Goal: Information Seeking & Learning: Learn about a topic

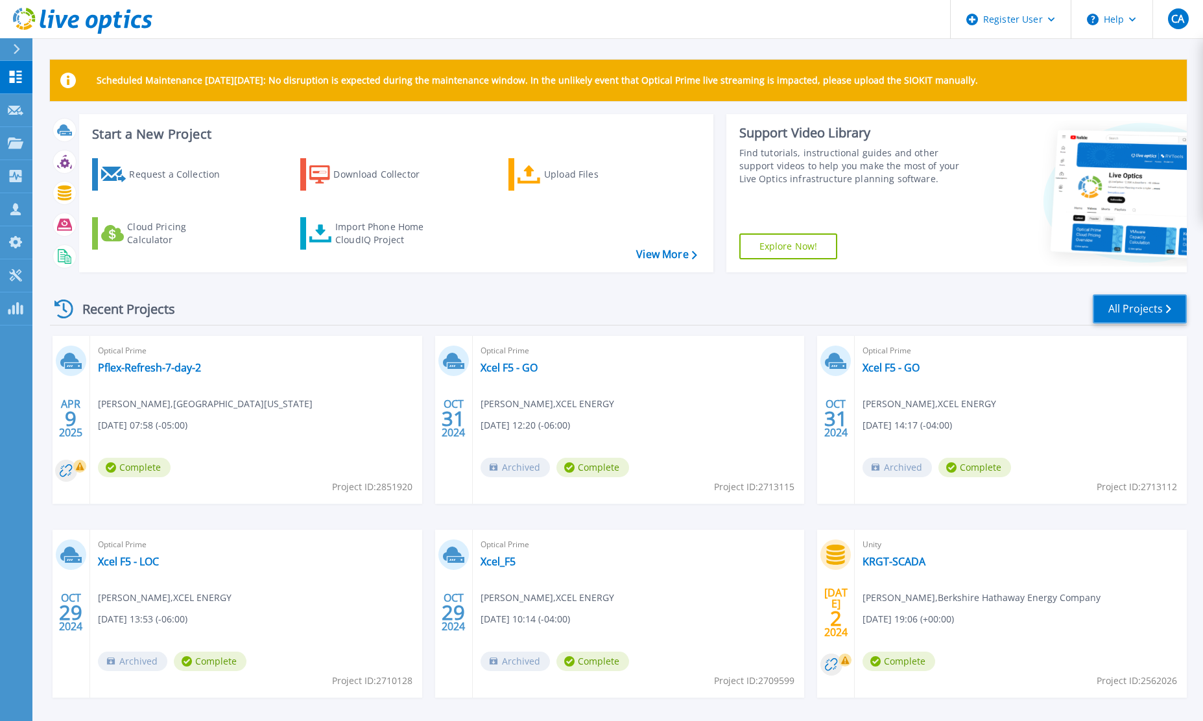
click at [1137, 305] on link "All Projects" at bounding box center [1139, 308] width 94 height 29
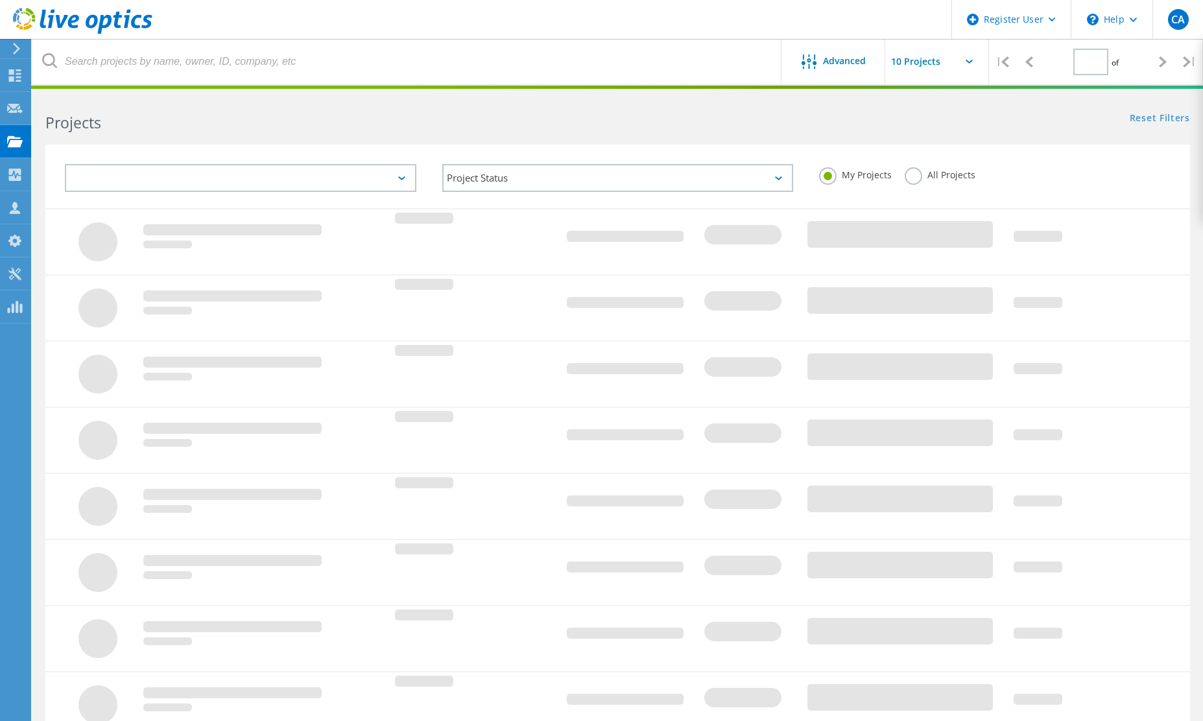
type input "1"
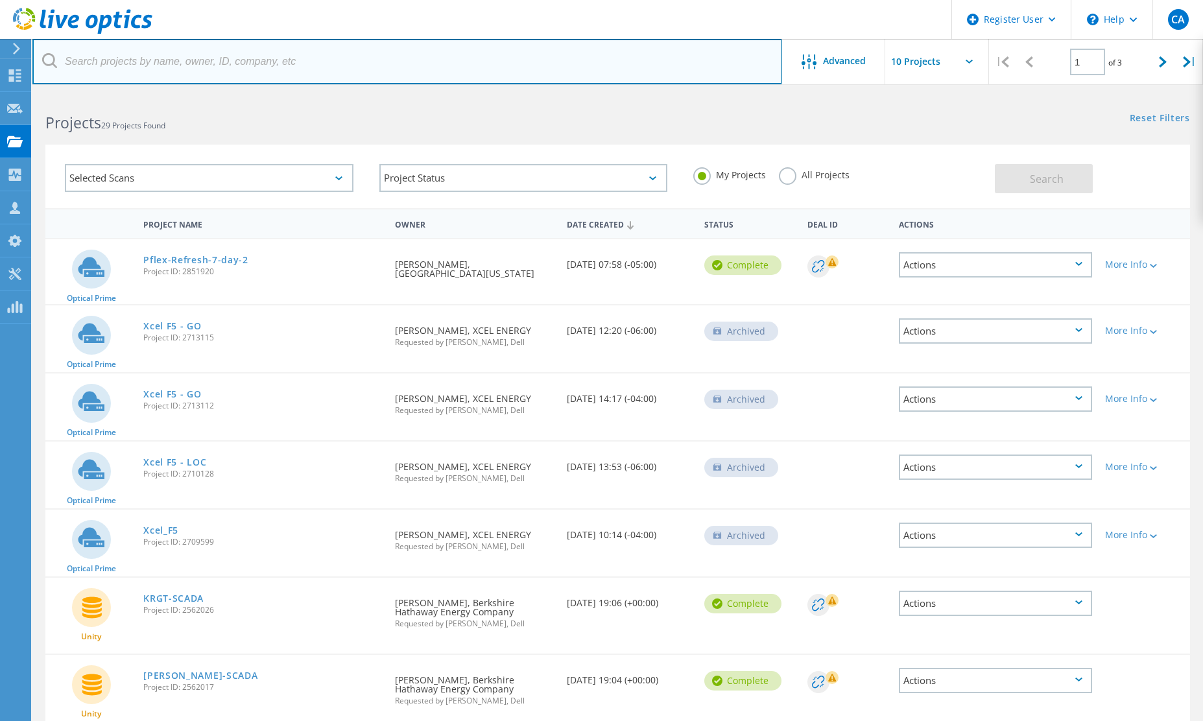
click at [207, 65] on input "text" at bounding box center [406, 61] width 749 height 45
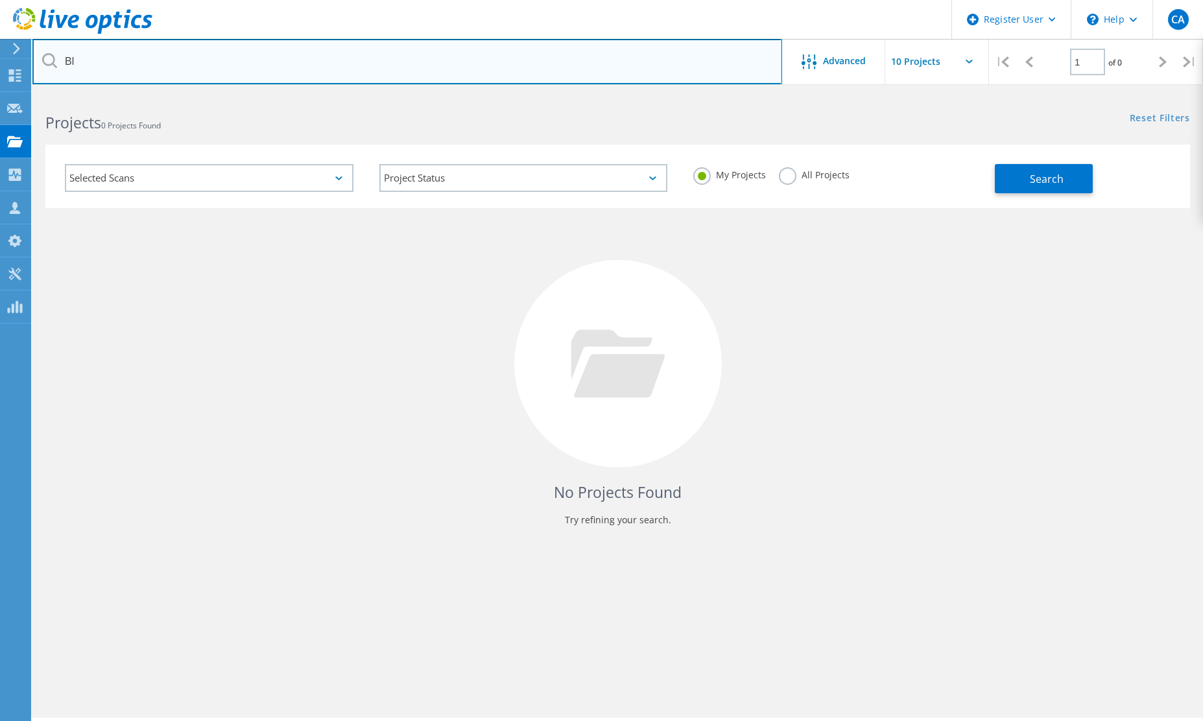
type input "B"
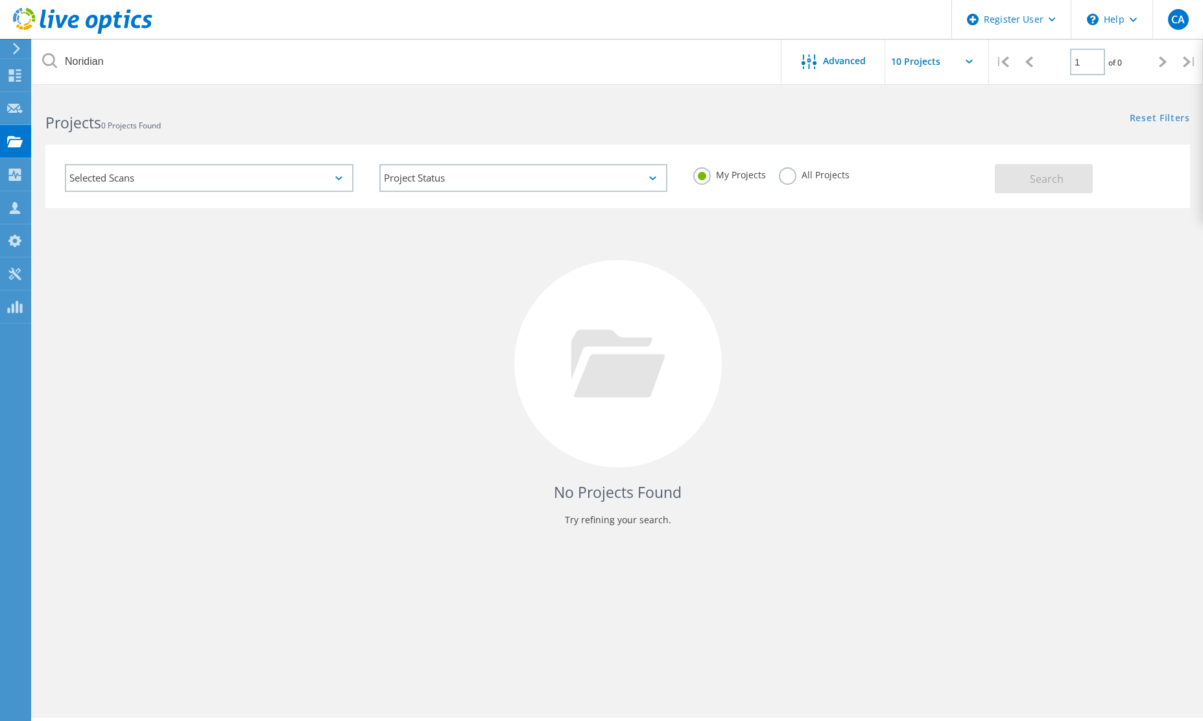
click at [790, 178] on label "All Projects" at bounding box center [814, 173] width 71 height 12
click at [0, 0] on input "All Projects" at bounding box center [0, 0] width 0 height 0
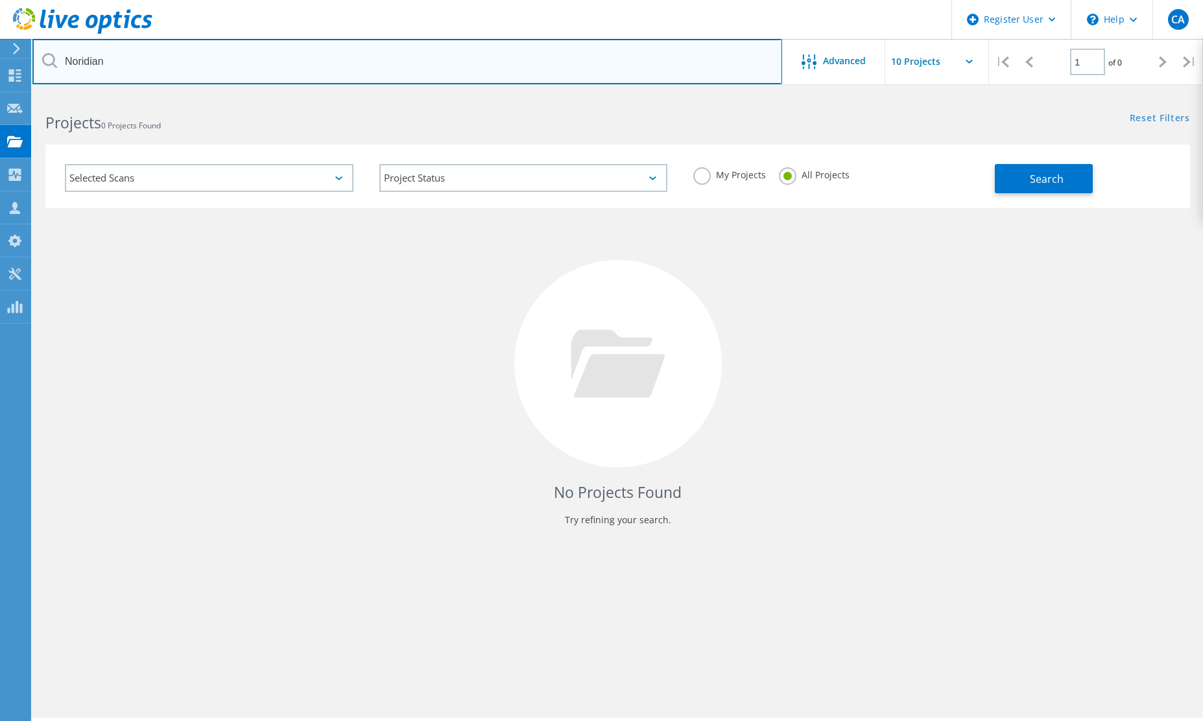
drag, startPoint x: 194, startPoint y: 60, endPoint x: -499, endPoint y: 18, distance: 693.6
click at [0, 18] on html "Register User \n Help Explore Helpful Articles Contact Support CA Dell User Cor…" at bounding box center [601, 378] width 1203 height 757
click at [250, 72] on input "Blue Cross Blue Shield of ND" at bounding box center [406, 61] width 749 height 45
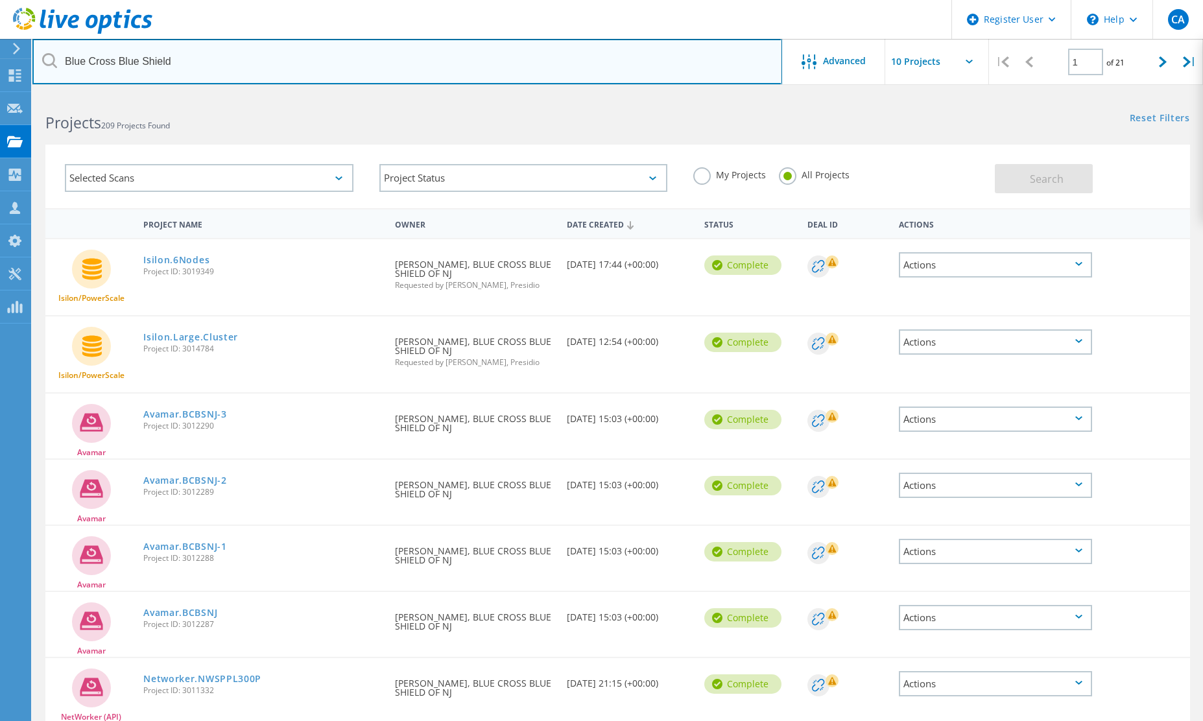
drag, startPoint x: 211, startPoint y: 66, endPoint x: -149, endPoint y: -14, distance: 368.5
click at [0, 0] on html "Register User \n Help Explore Helpful Articles Contact Support CA Dell User Cor…" at bounding box center [601, 486] width 1203 height 973
type input "BCBS"
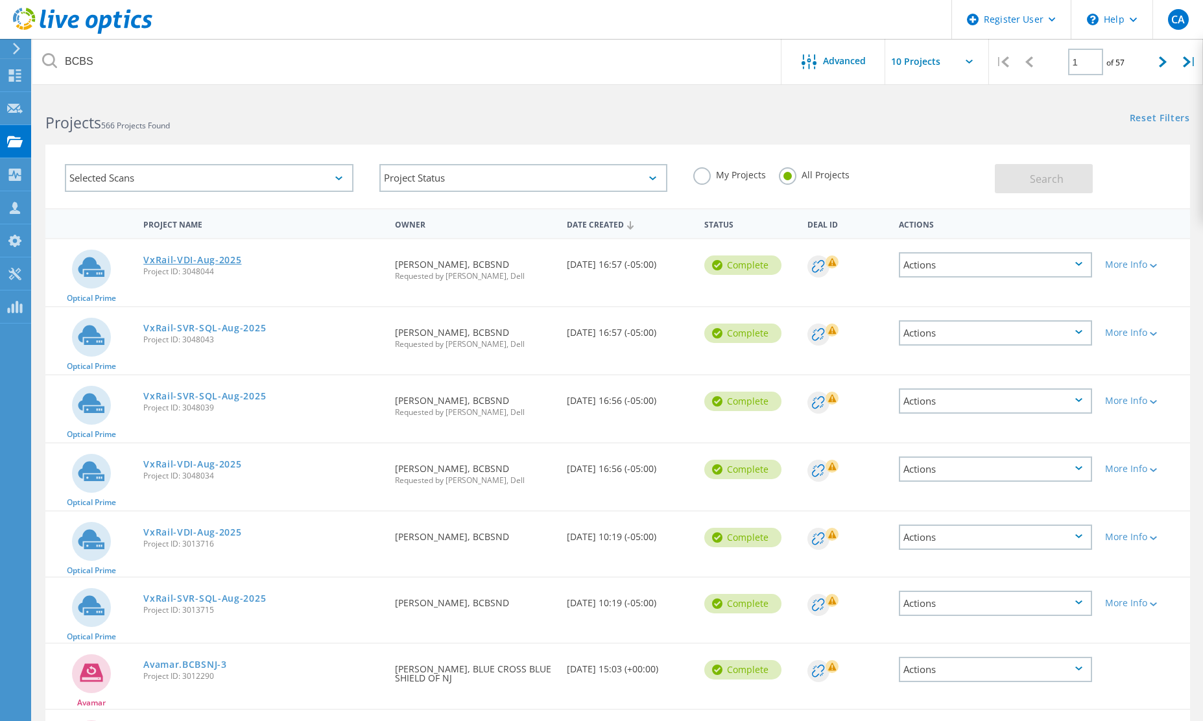
click at [187, 263] on link "VxRail-VDI-Aug-2025" at bounding box center [192, 259] width 98 height 9
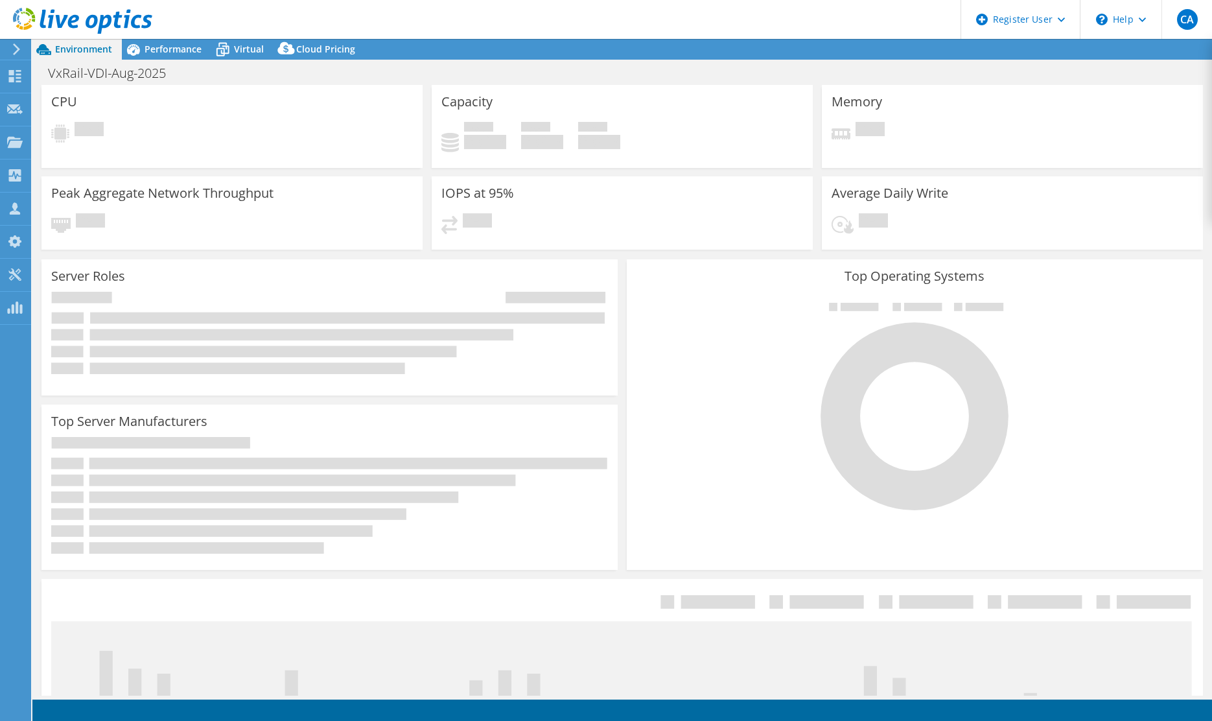
select select "USD"
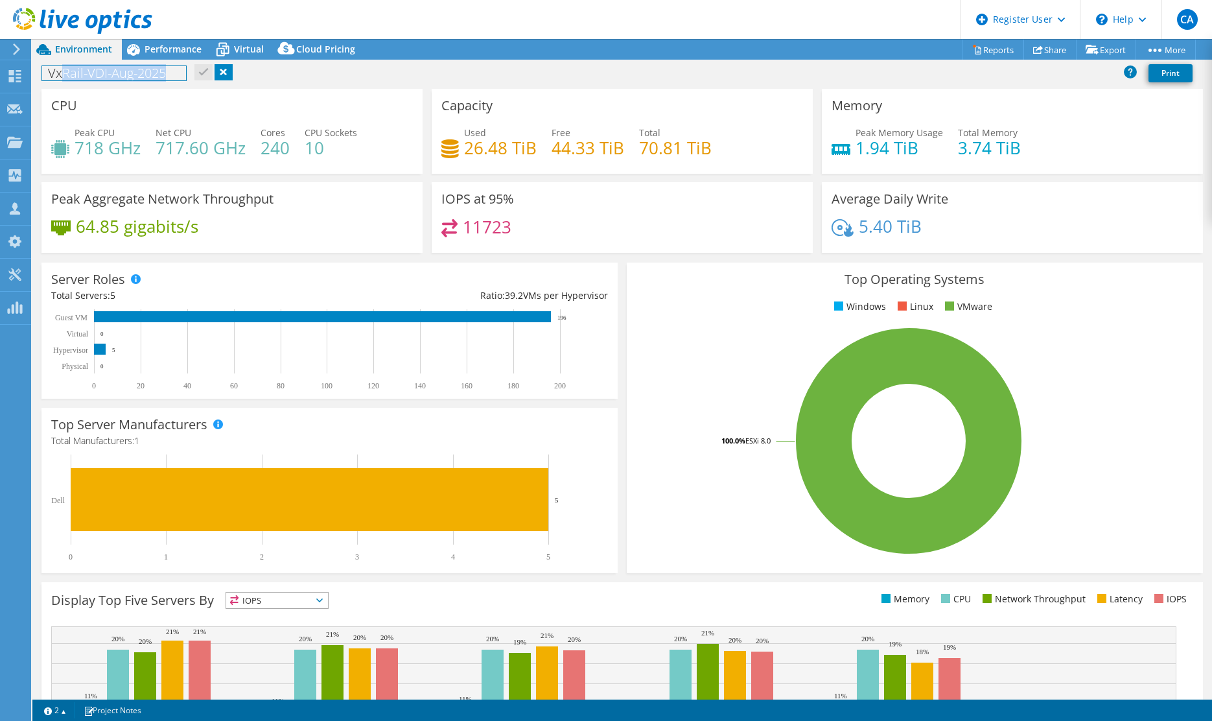
drag, startPoint x: 63, startPoint y: 73, endPoint x: 178, endPoint y: 75, distance: 115.4
click at [178, 75] on h1 "VxRail-VDI-Aug-2025" at bounding box center [114, 73] width 144 height 14
click at [163, 45] on span "Performance" at bounding box center [173, 49] width 57 height 12
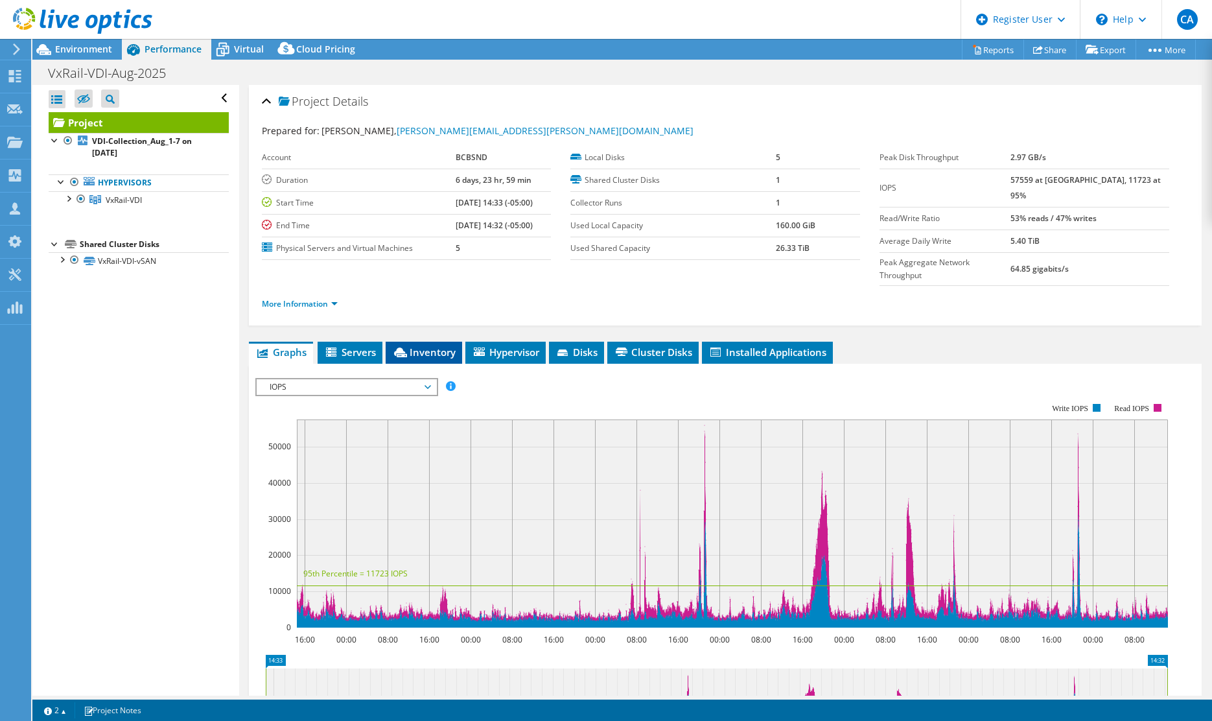
click at [427, 342] on li "Inventory" at bounding box center [424, 353] width 76 height 22
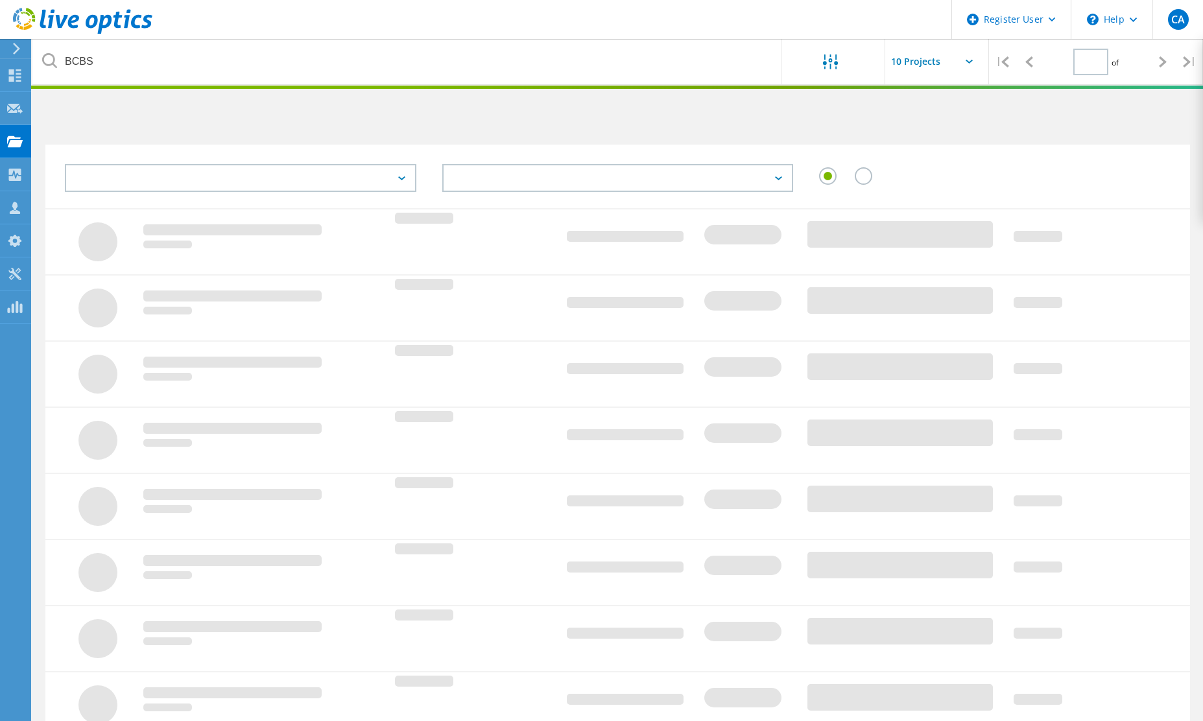
type input "1"
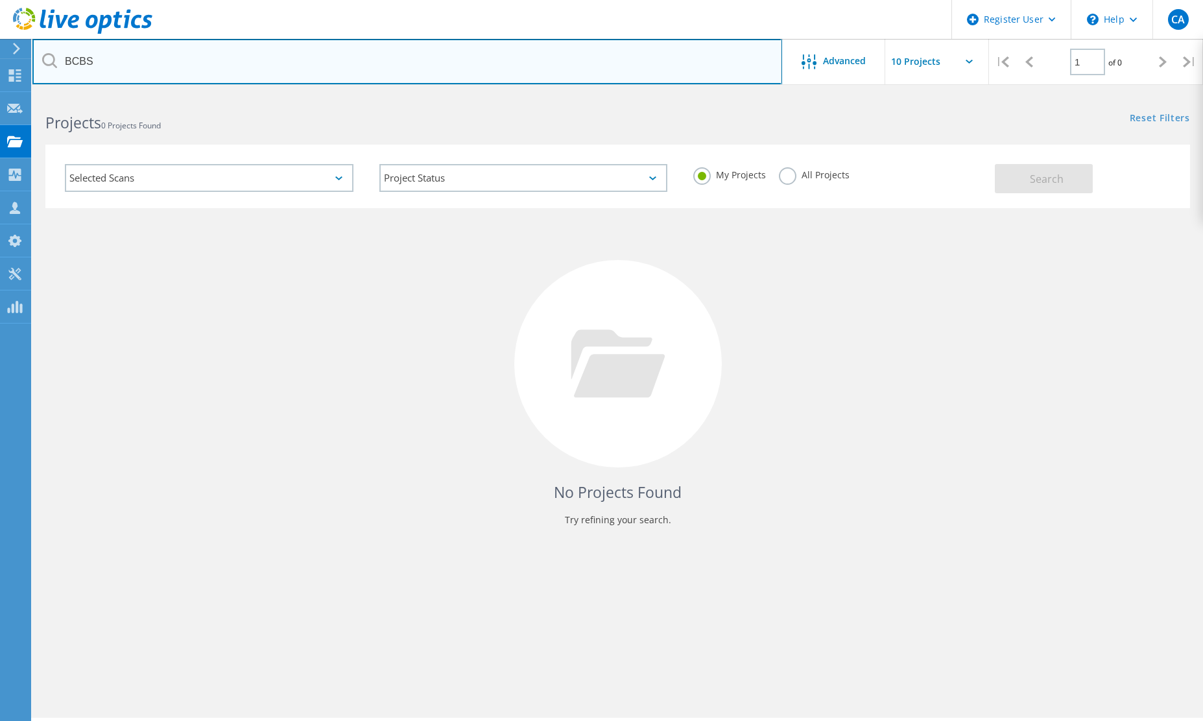
click at [242, 63] on input "BCBS" at bounding box center [406, 61] width 749 height 45
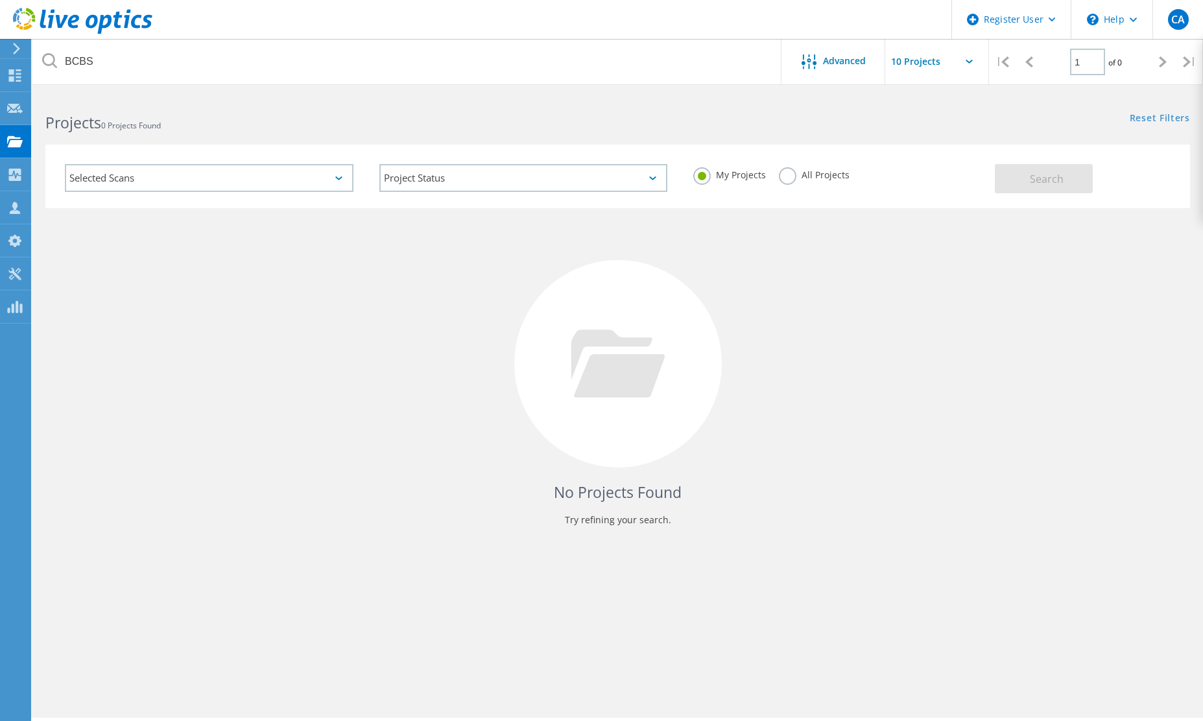
click at [795, 170] on label "All Projects" at bounding box center [814, 173] width 71 height 12
click at [0, 0] on input "All Projects" at bounding box center [0, 0] width 0 height 0
click at [1071, 185] on button "Search" at bounding box center [1043, 178] width 98 height 29
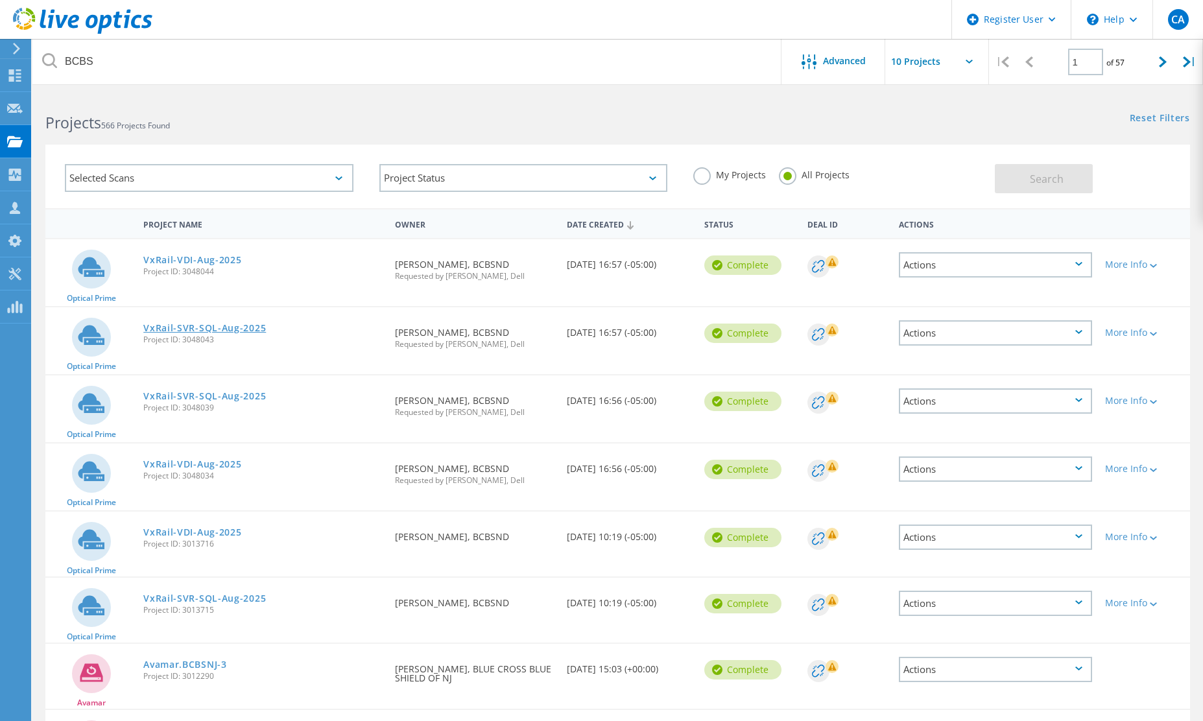
click at [208, 325] on link "VxRail-SVR-SQL-Aug-2025" at bounding box center [204, 327] width 123 height 9
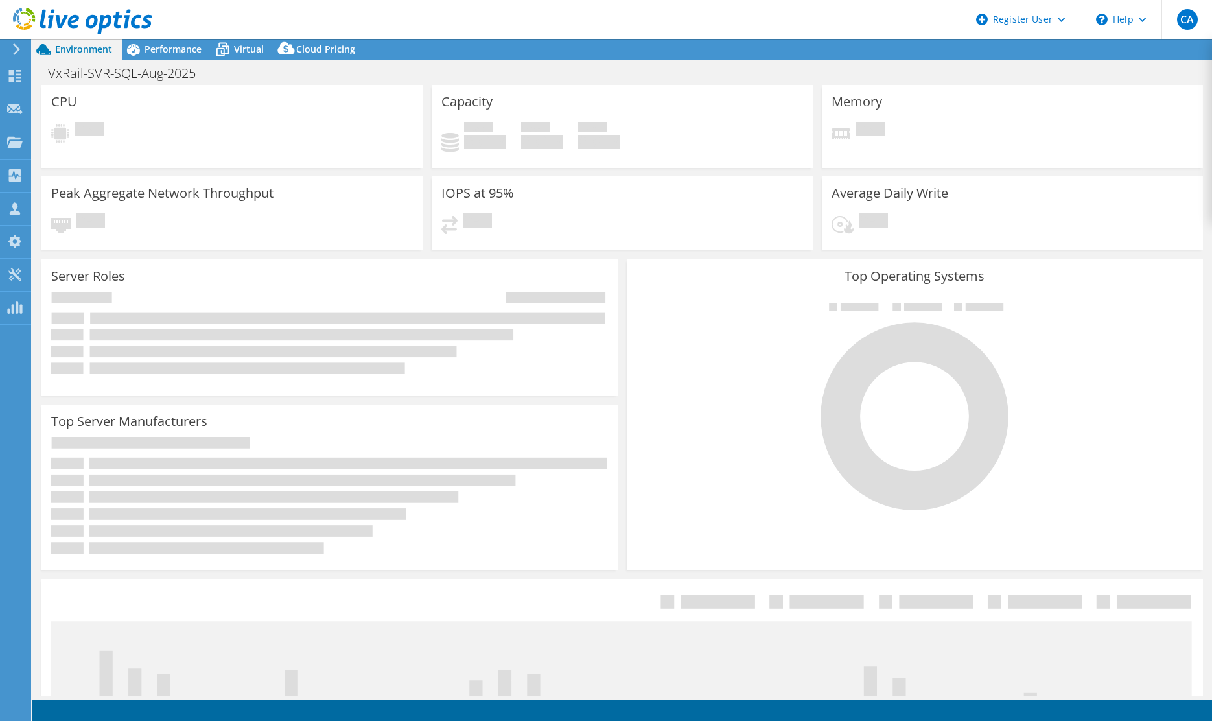
select select "USD"
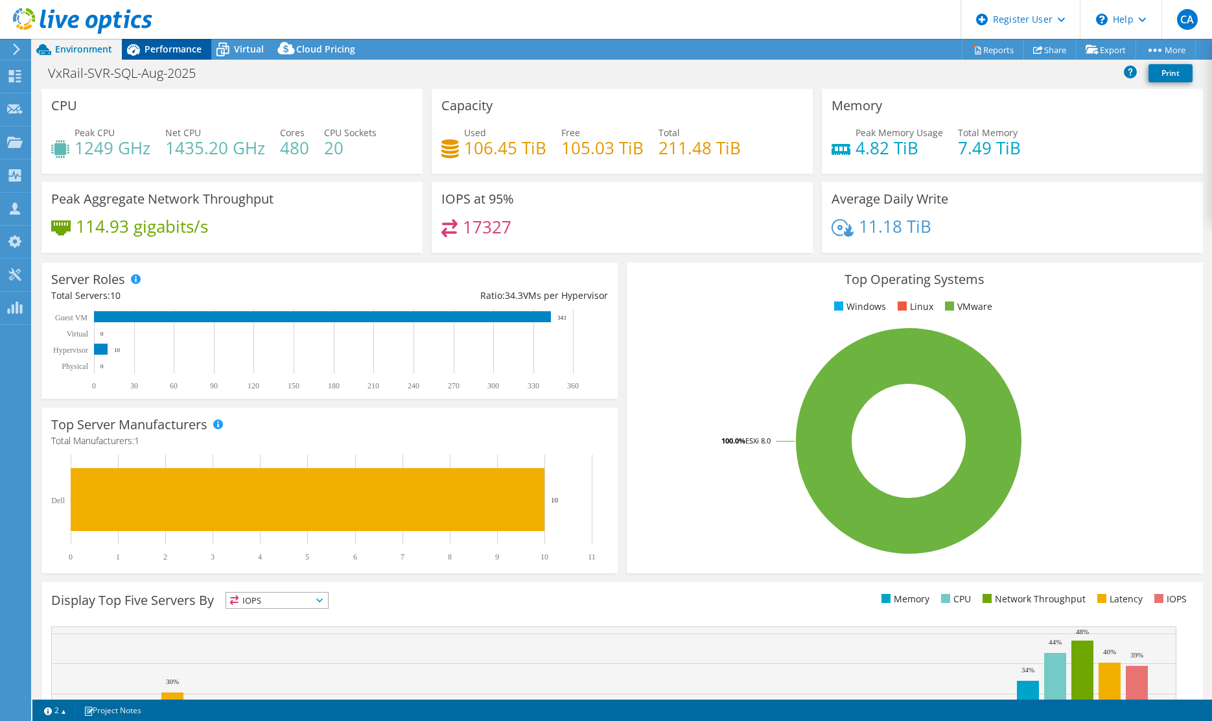
click at [147, 47] on span "Performance" at bounding box center [173, 49] width 57 height 12
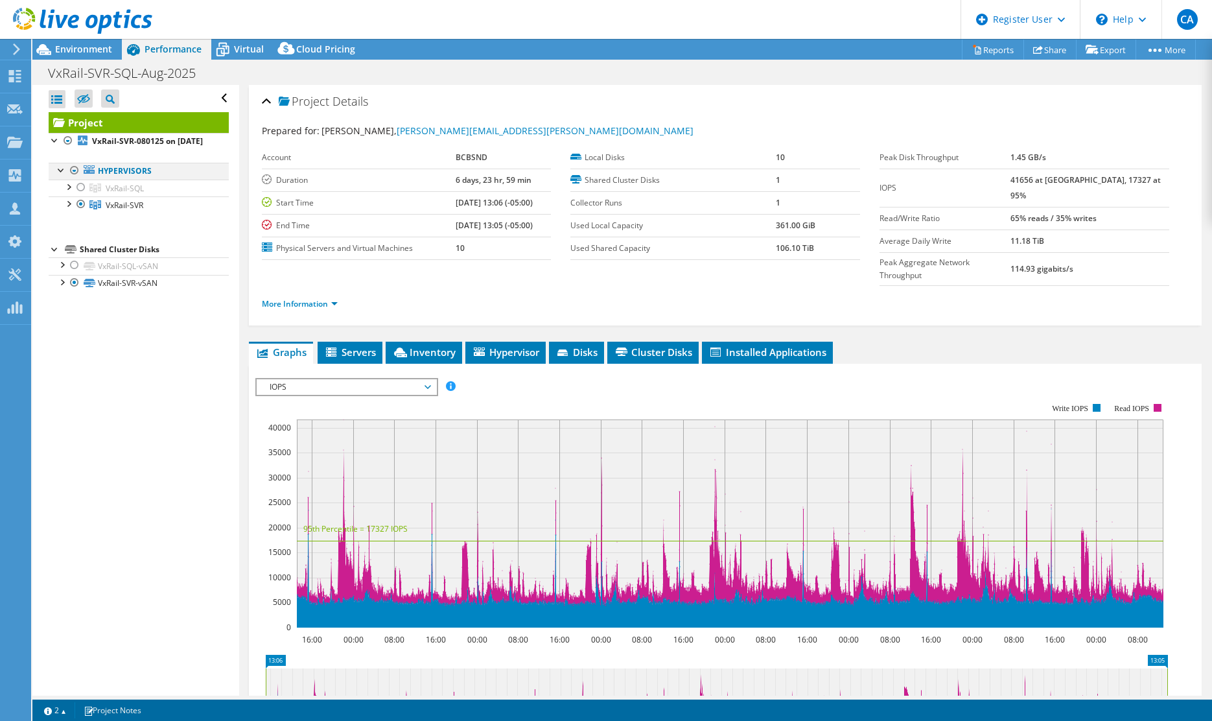
click at [65, 174] on div at bounding box center [61, 169] width 13 height 13
click at [69, 178] on div at bounding box center [74, 171] width 13 height 16
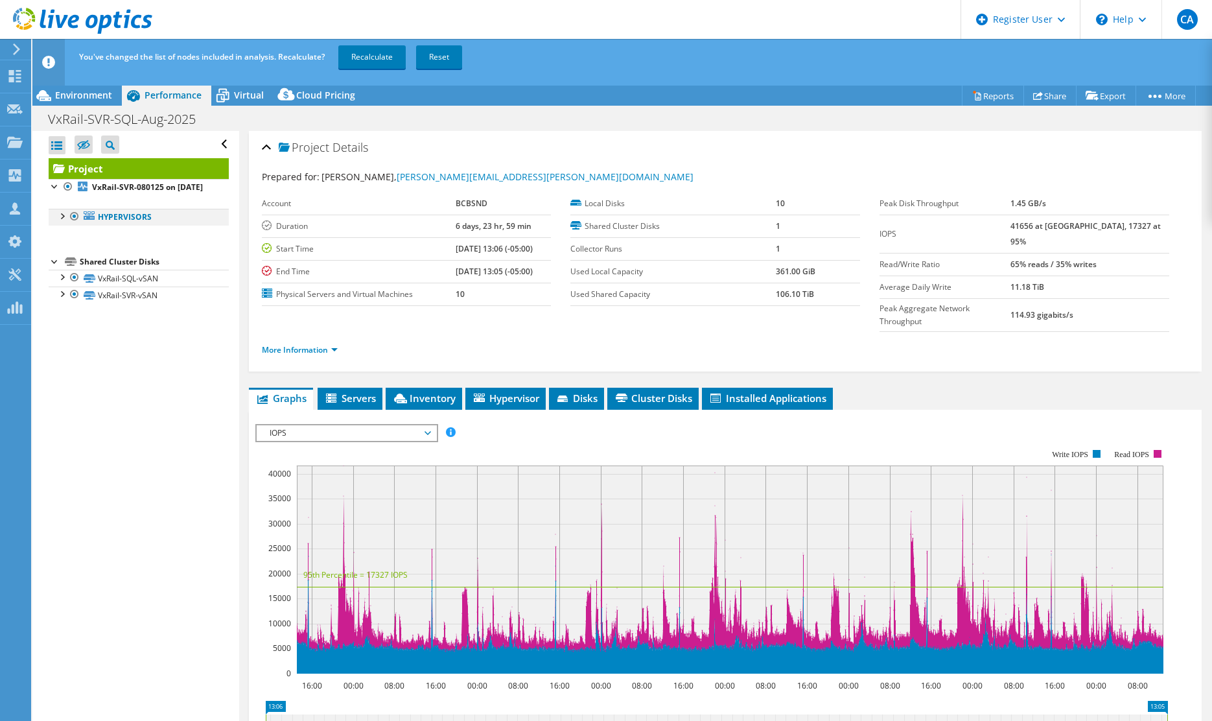
click at [63, 222] on div at bounding box center [61, 215] width 13 height 13
click at [74, 255] on div at bounding box center [68, 248] width 13 height 13
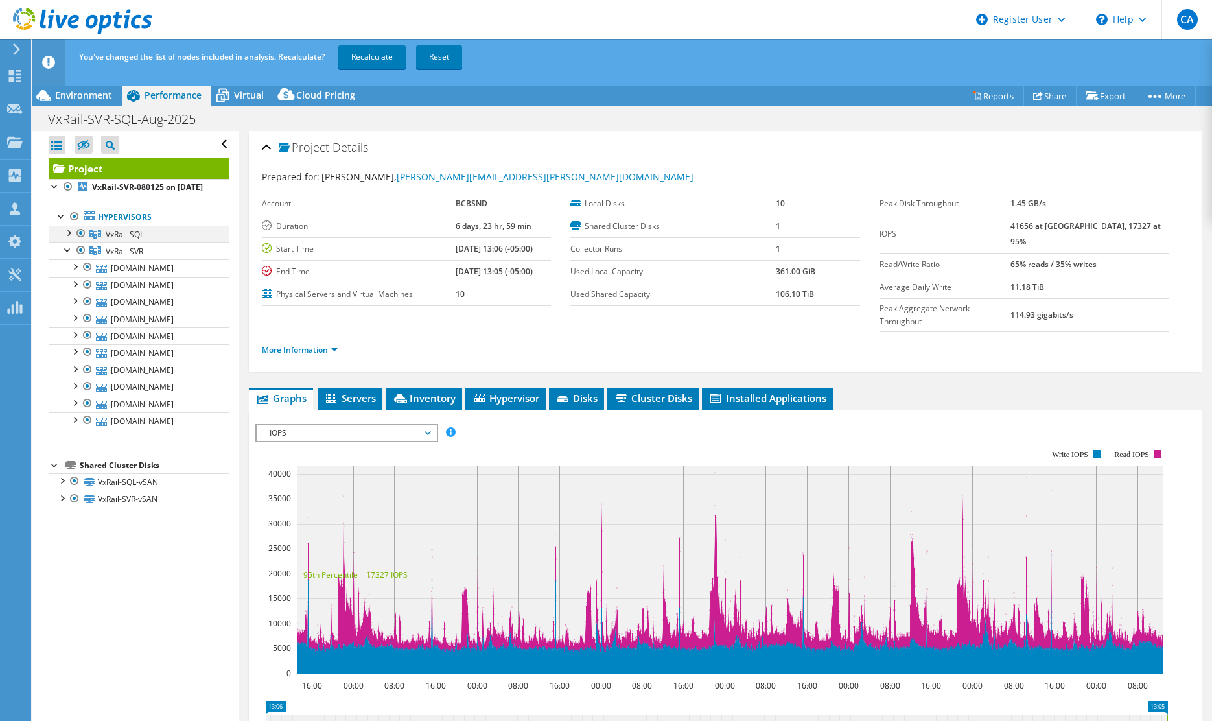
click at [66, 239] on div at bounding box center [68, 232] width 13 height 13
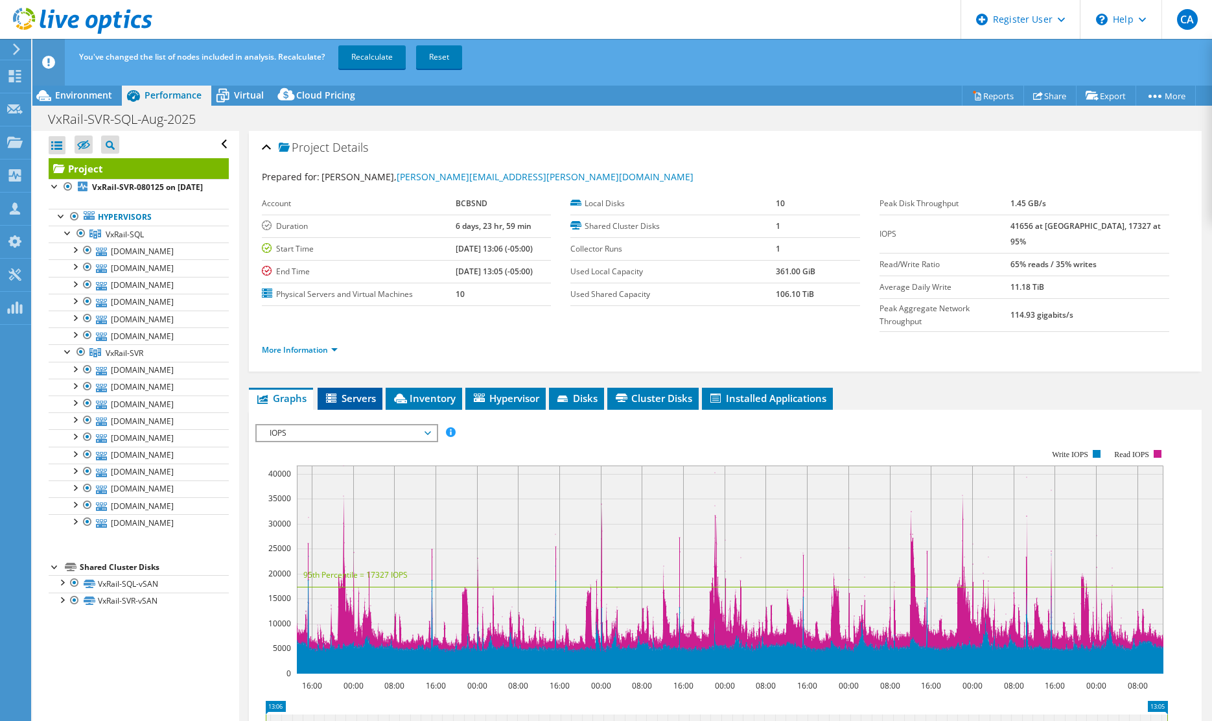
click at [345, 392] on span "Servers" at bounding box center [350, 398] width 52 height 13
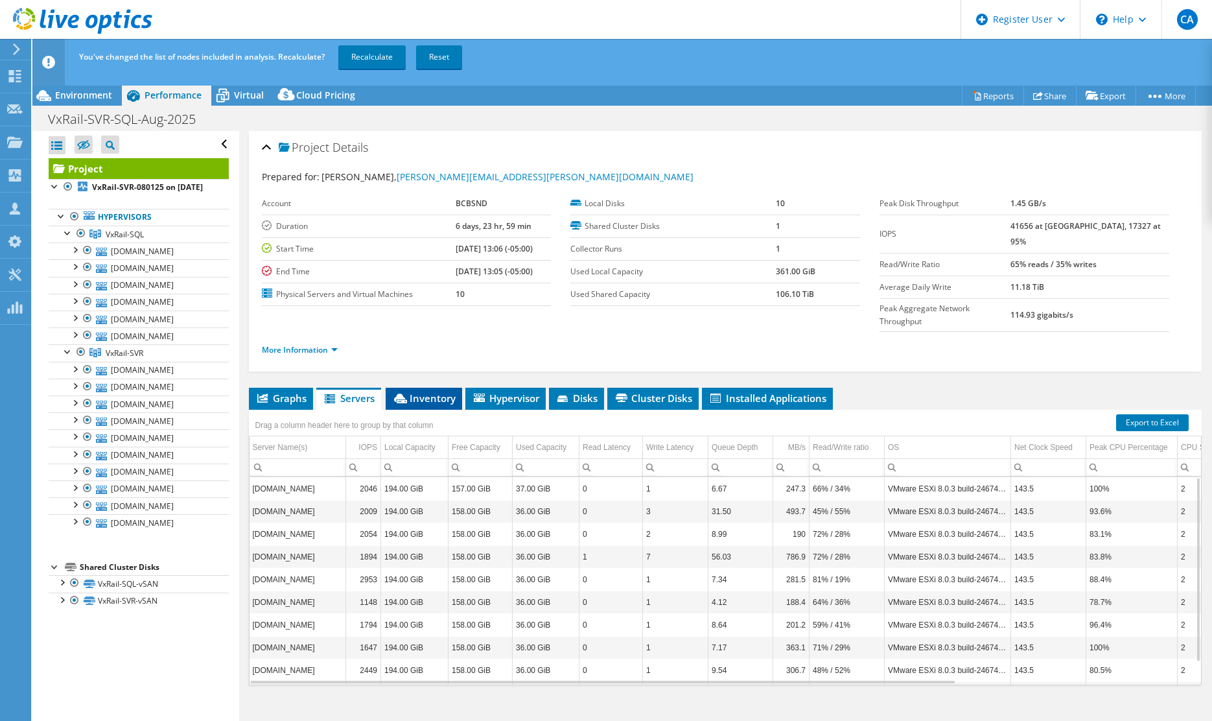
click at [420, 388] on li "Inventory" at bounding box center [424, 399] width 76 height 22
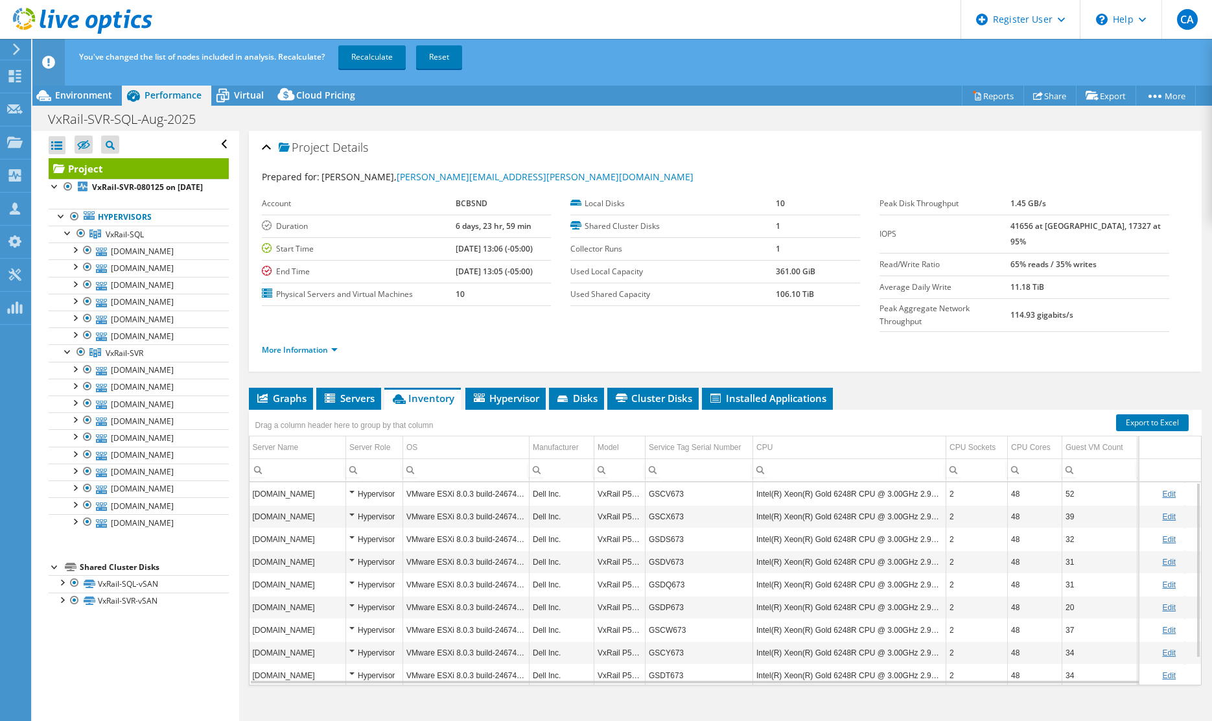
click at [635, 596] on td "VxRail P570F" at bounding box center [619, 607] width 51 height 23
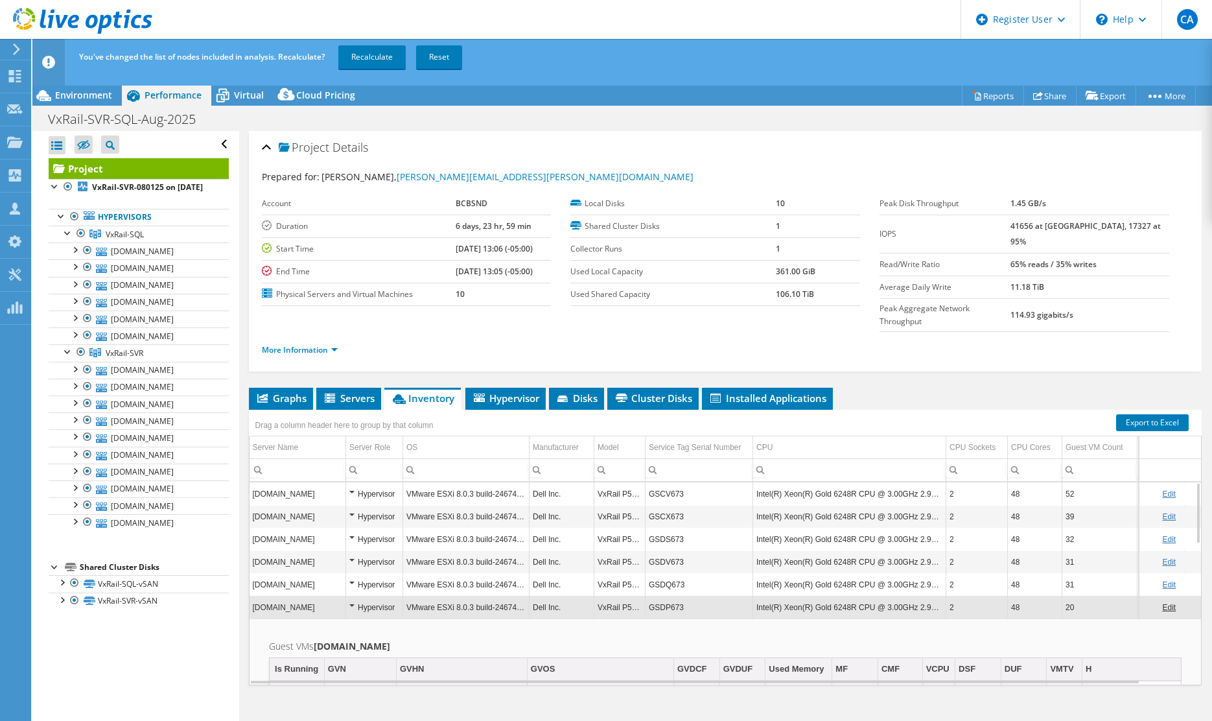
click at [834, 550] on td "Intel(R) Xeon(R) Gold 6248R CPU @ 3.00GHz 2.99 GHz" at bounding box center [849, 561] width 193 height 23
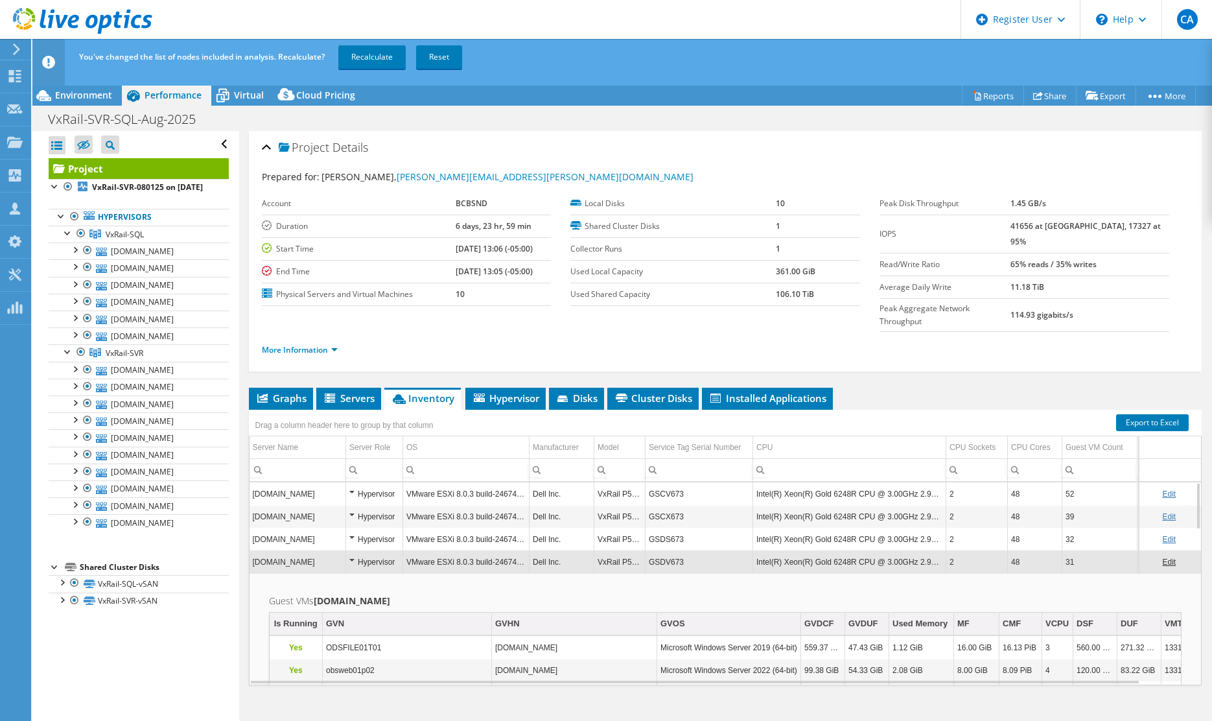
click at [625, 131] on div "Project Details Prepared for: Annette Marzolf, annette.marzolf@bcbsnd.com Accou…" at bounding box center [726, 251] width 954 height 241
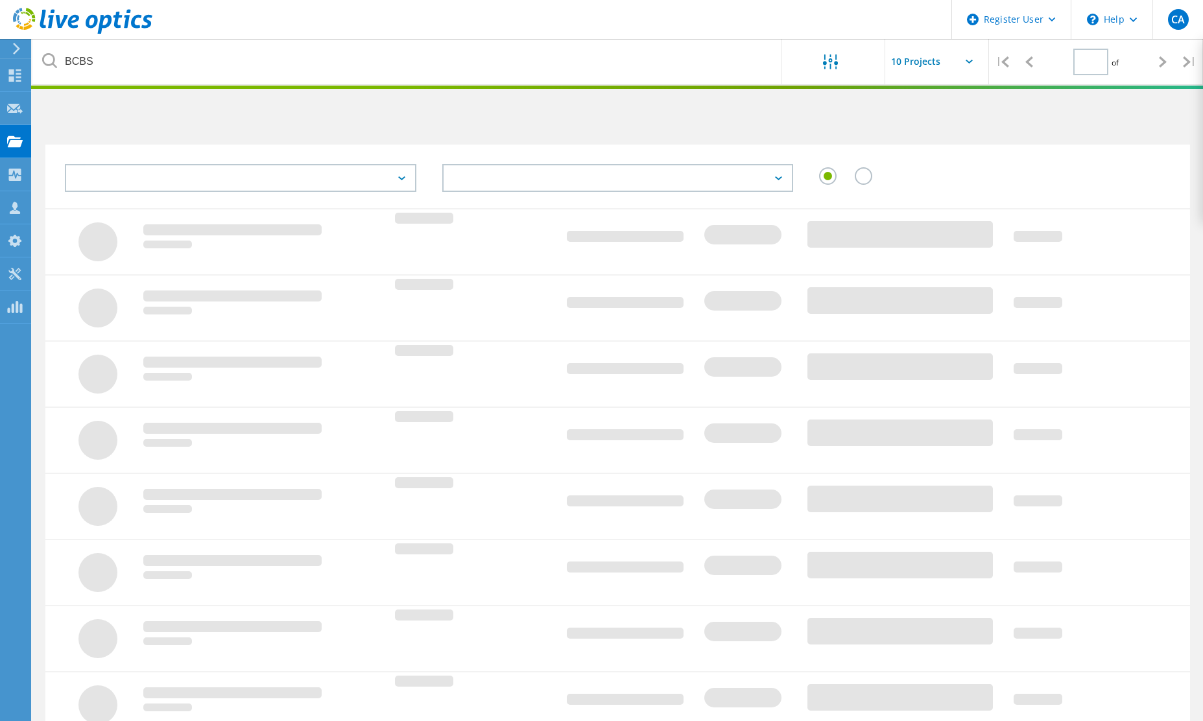
type input "1"
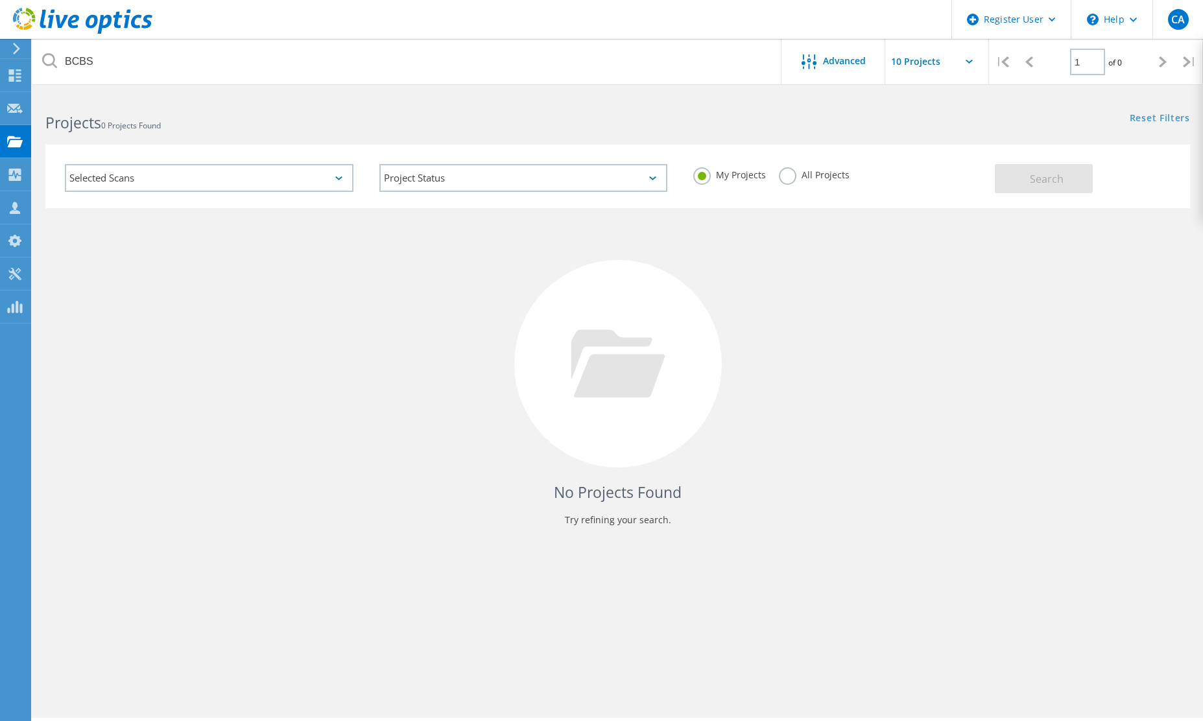
click at [790, 177] on label "All Projects" at bounding box center [814, 173] width 71 height 12
click at [0, 0] on input "All Projects" at bounding box center [0, 0] width 0 height 0
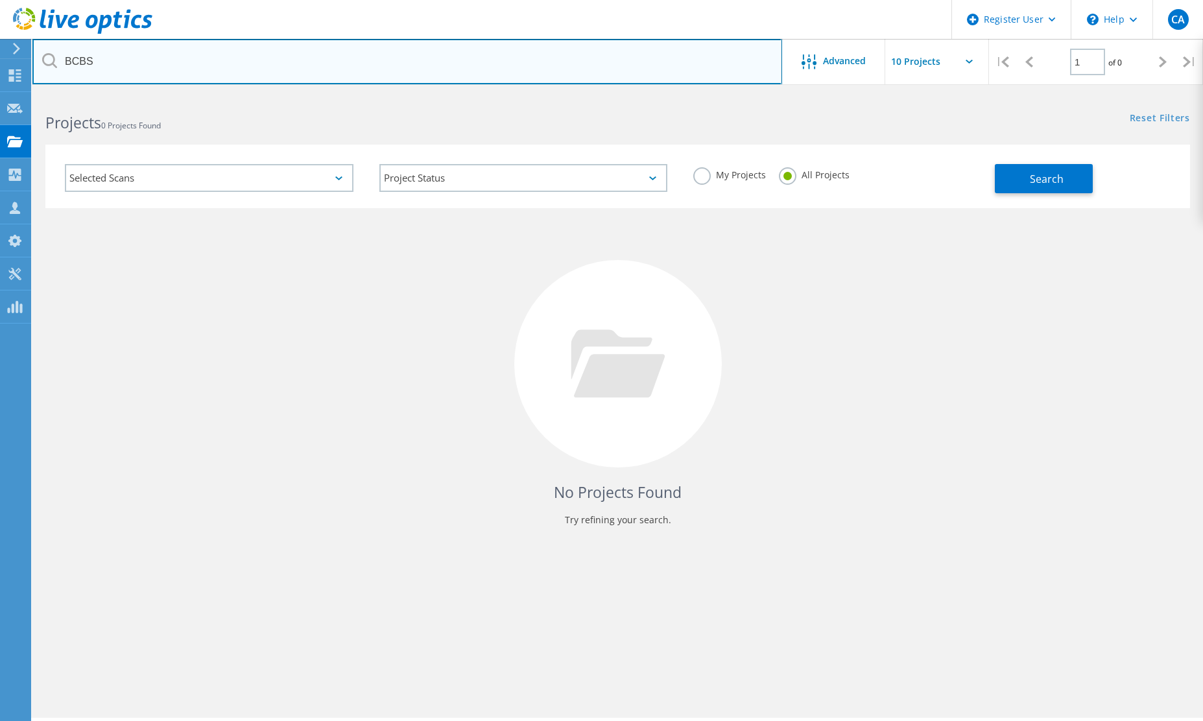
click at [111, 57] on input "BCBS" at bounding box center [406, 61] width 749 height 45
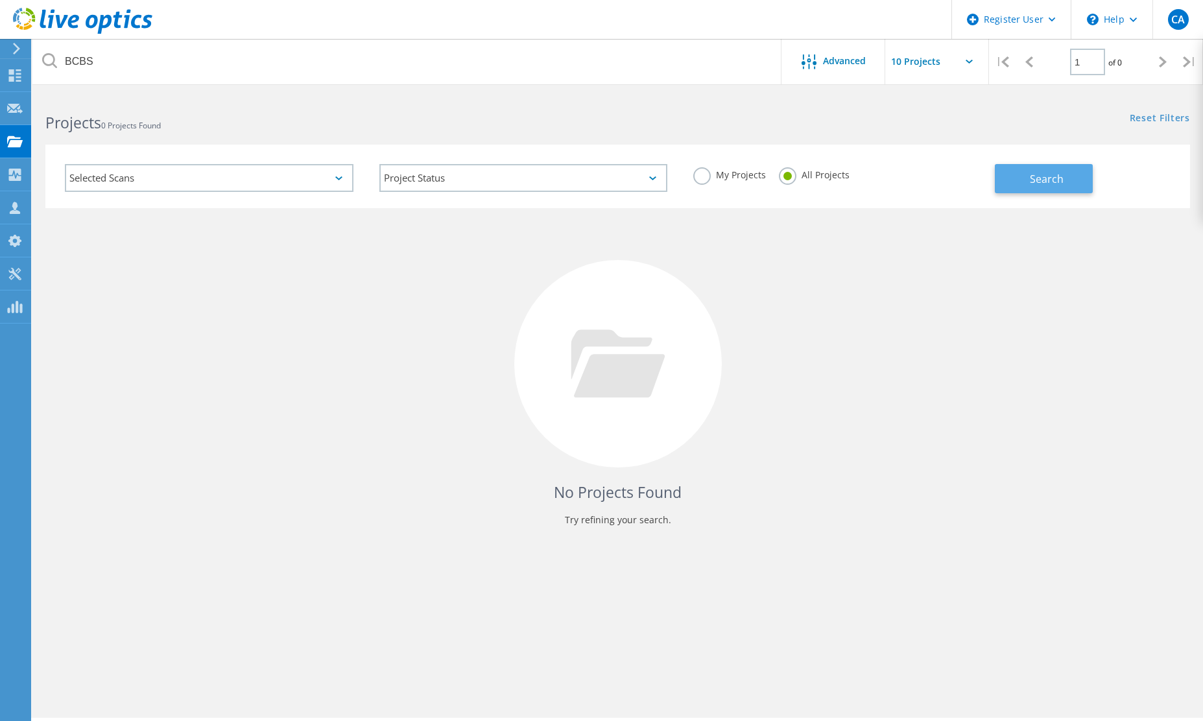
click at [1014, 176] on button "Search" at bounding box center [1043, 178] width 98 height 29
